Goal: Find specific page/section: Find specific page/section

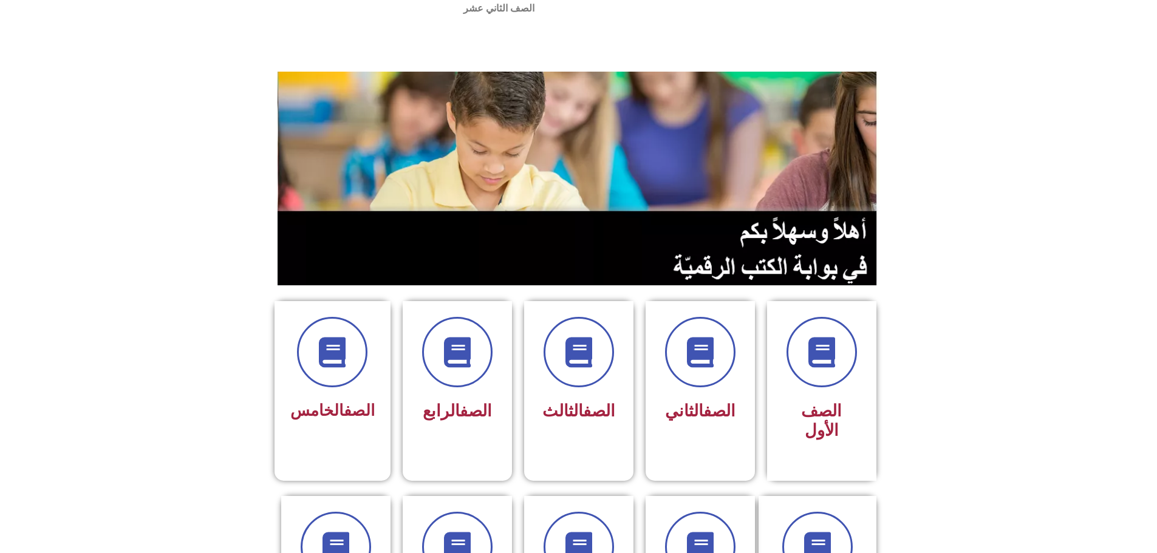
scroll to position [61, 0]
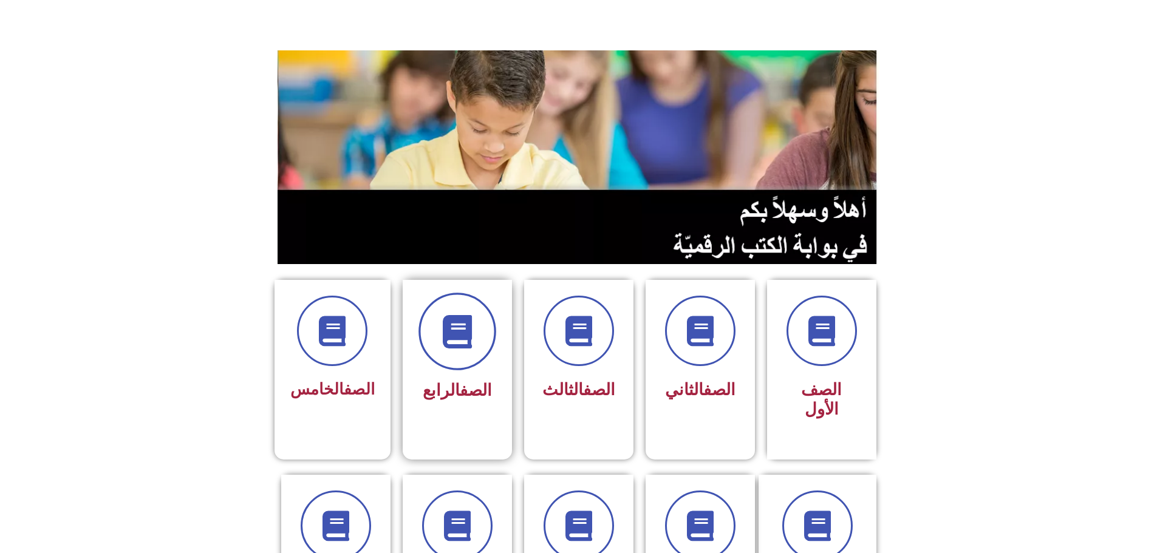
click at [462, 315] on icon at bounding box center [456, 331] width 33 height 33
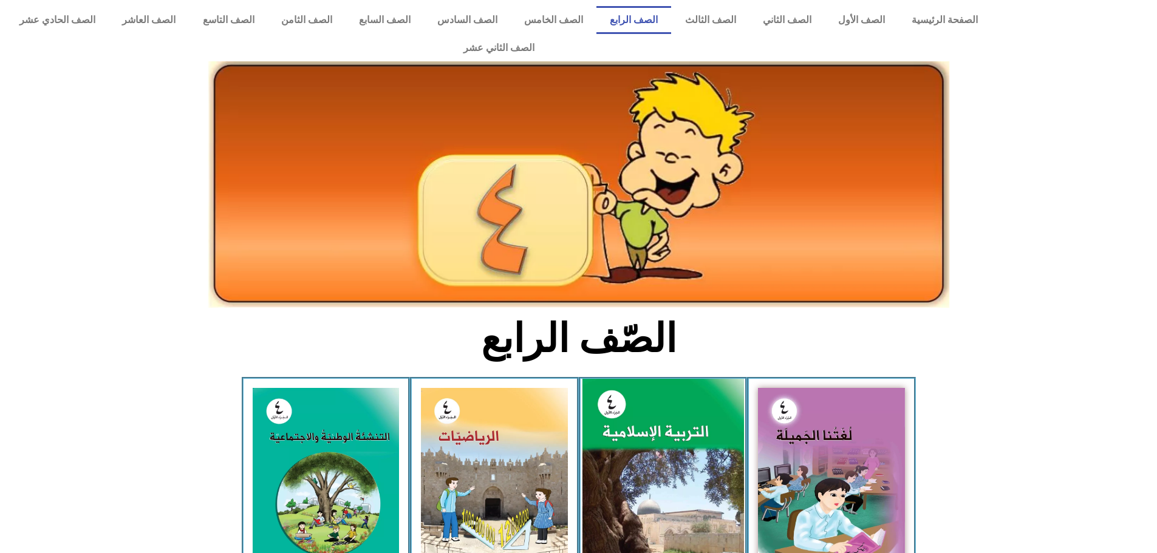
click at [710, 408] on img at bounding box center [663, 479] width 162 height 201
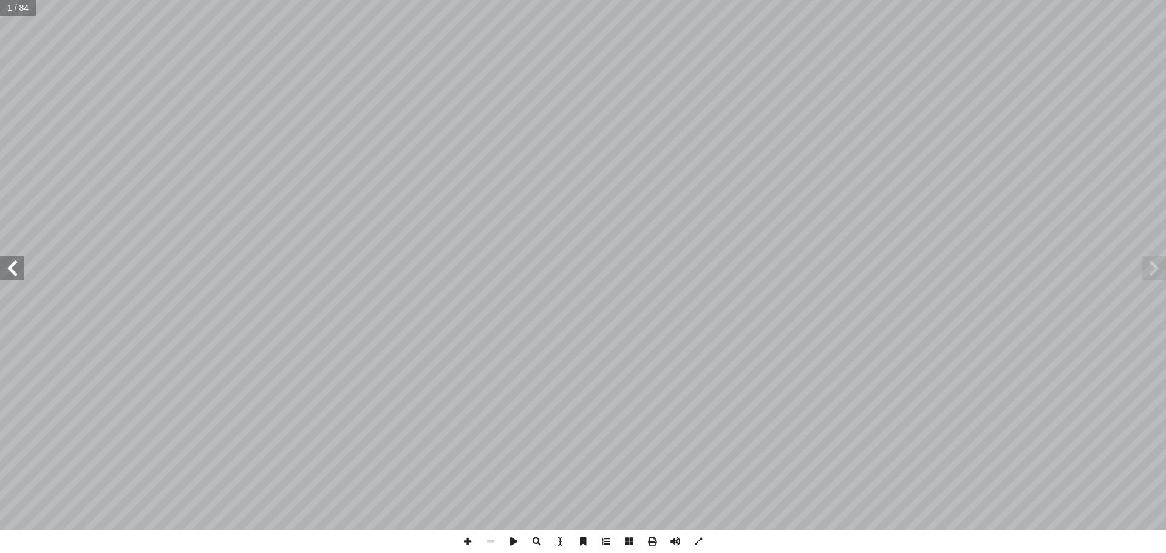
click at [19, 267] on span at bounding box center [12, 268] width 24 height 24
click at [12, 267] on span at bounding box center [12, 268] width 24 height 24
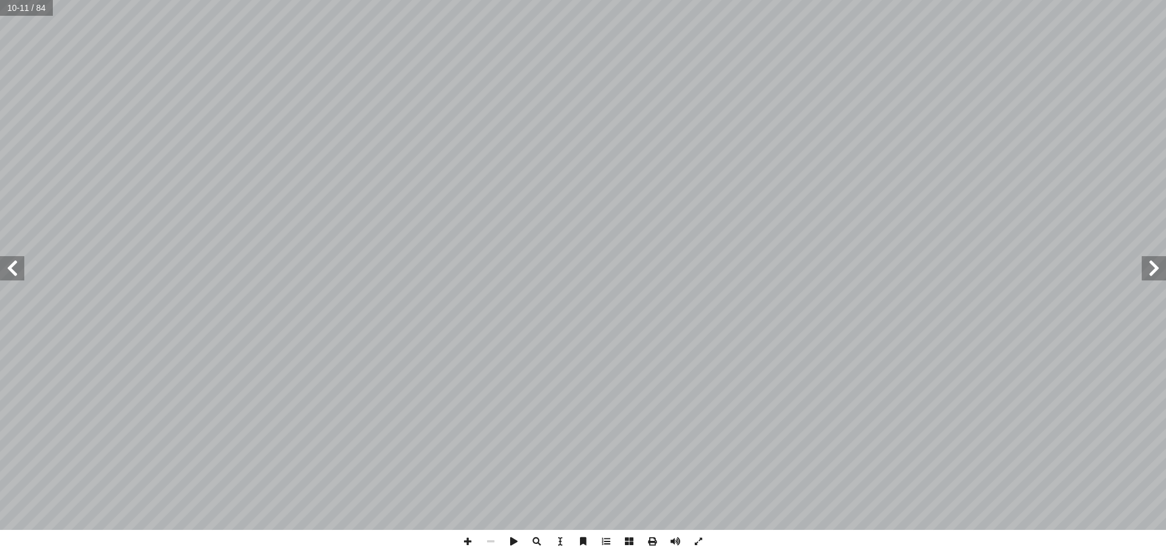
click at [7, 268] on span at bounding box center [12, 268] width 24 height 24
click at [1147, 271] on span at bounding box center [1154, 268] width 24 height 24
click at [2, 276] on span at bounding box center [12, 268] width 24 height 24
